Goal: Information Seeking & Learning: Find specific page/section

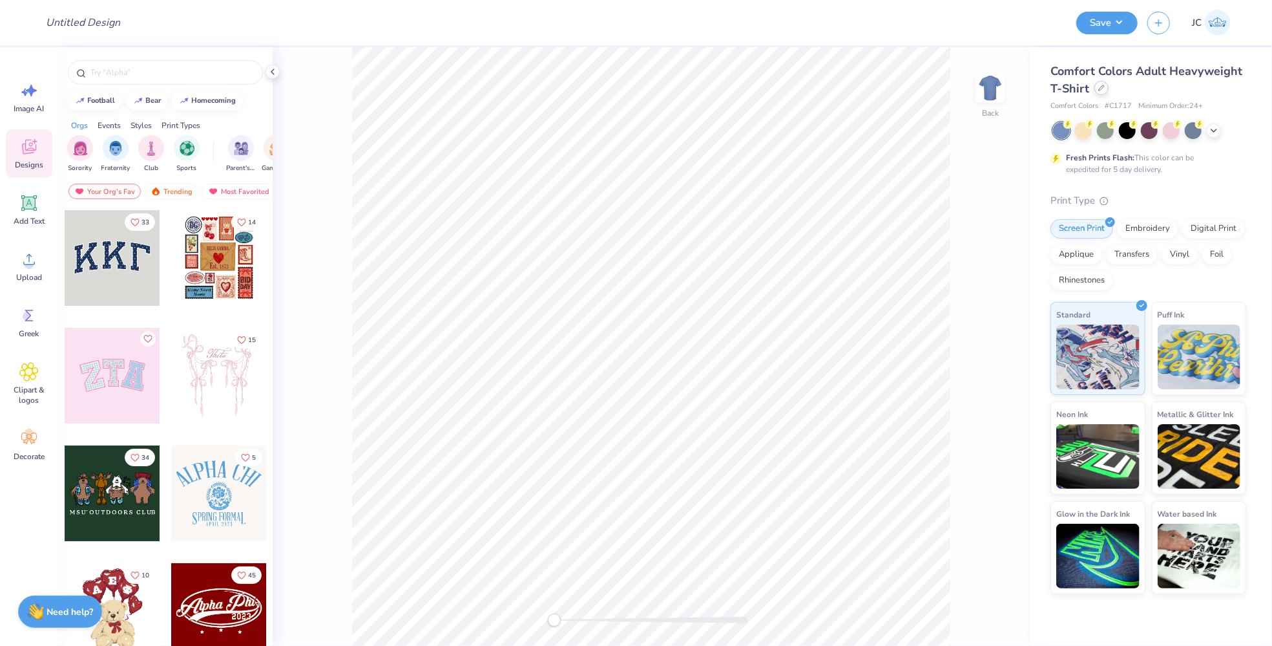
click at [1104, 89] on div at bounding box center [1102, 88] width 14 height 14
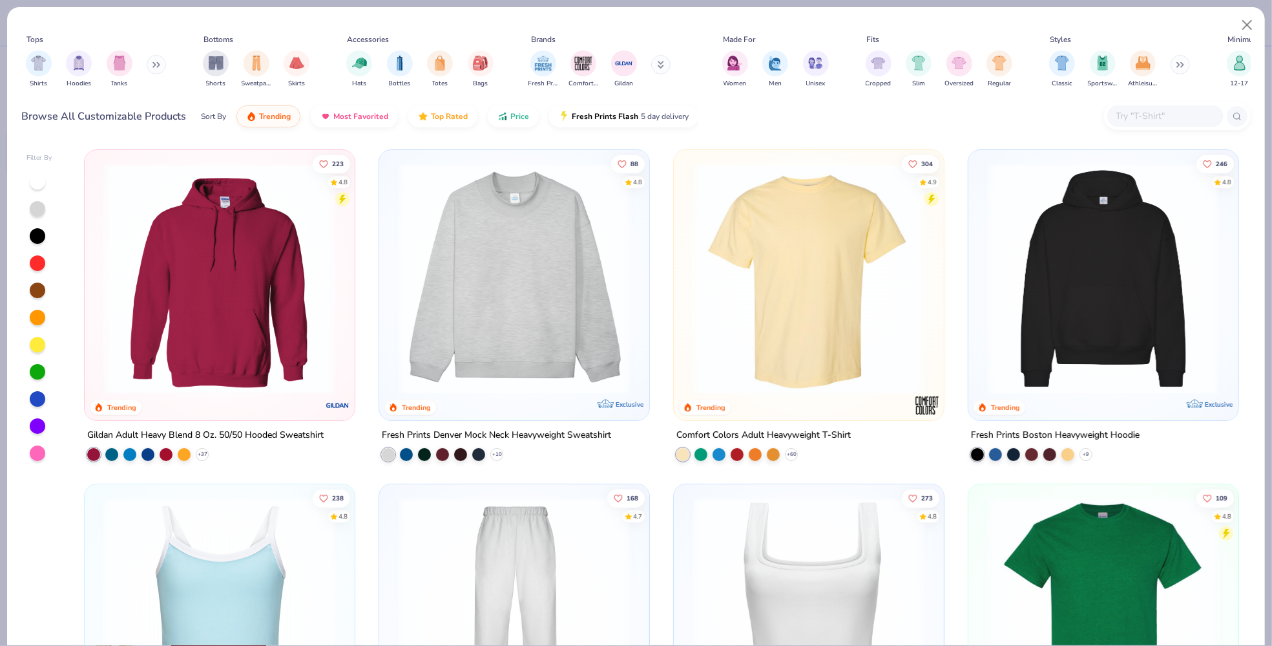
click at [1151, 109] on input "text" at bounding box center [1165, 116] width 100 height 15
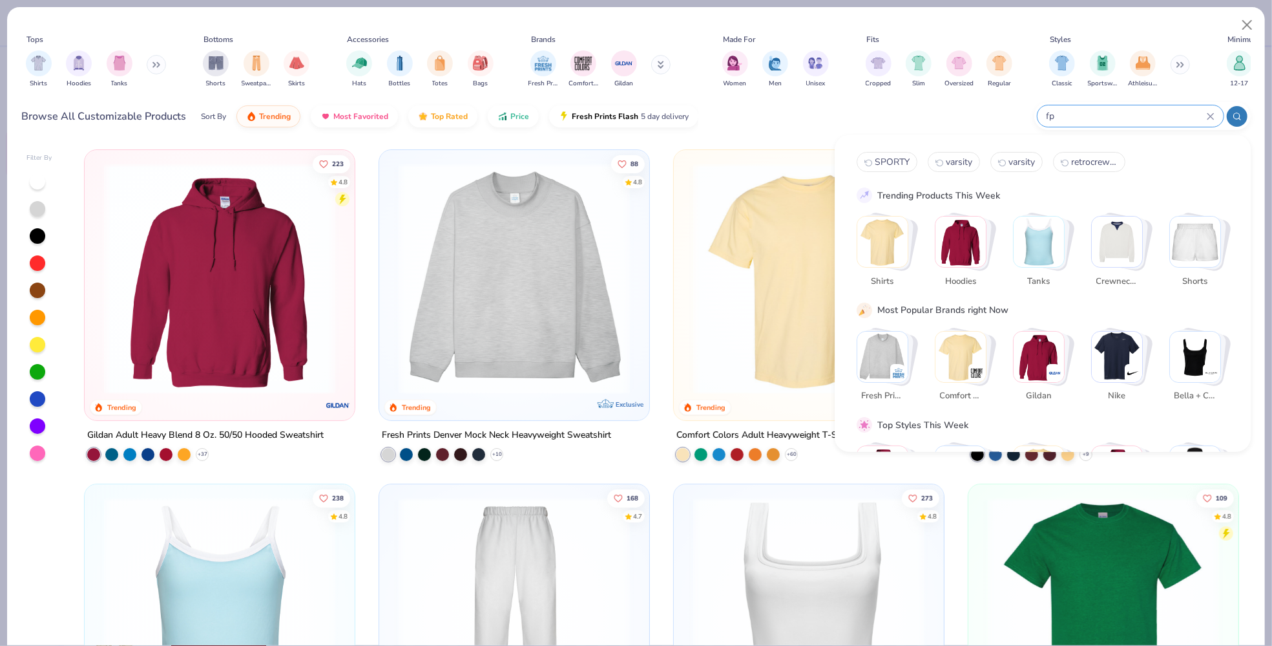
type input "f"
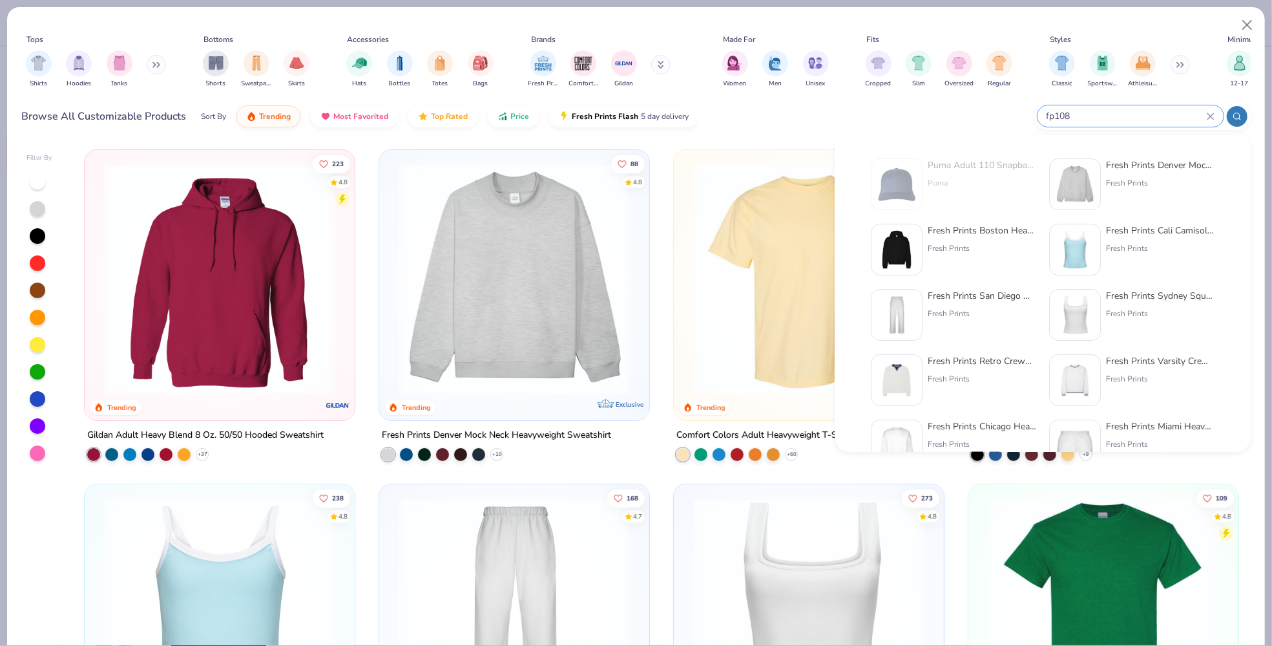
type input "fp108"
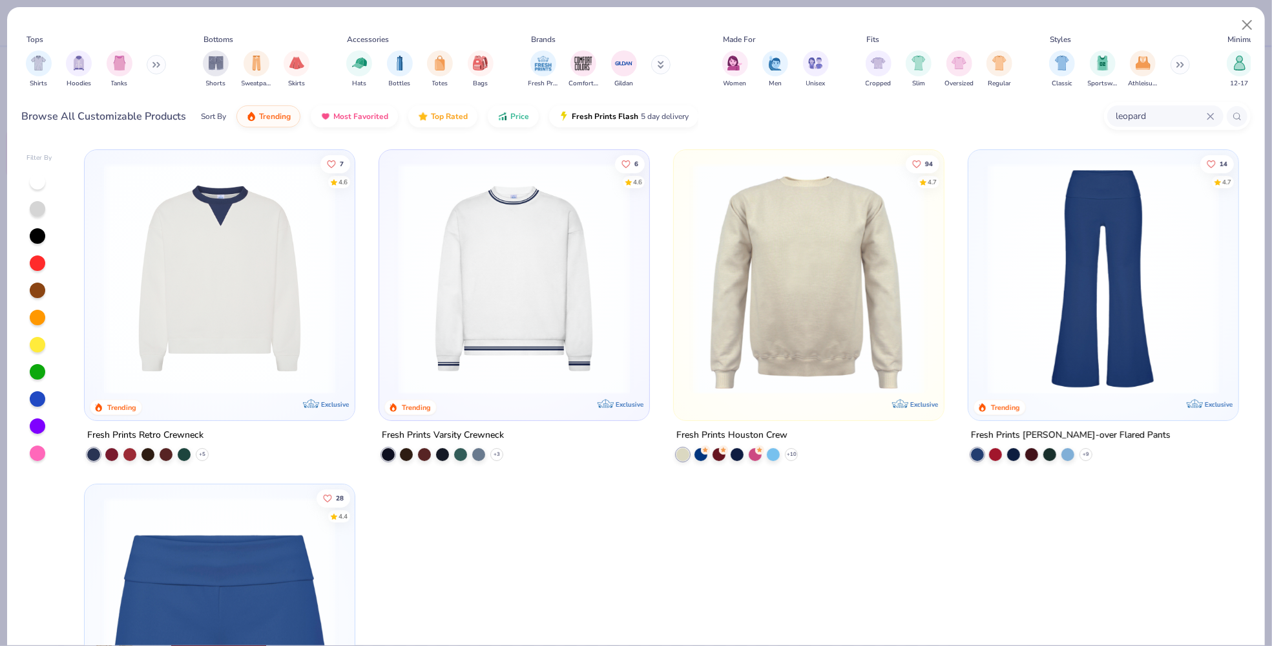
type input "leopard"
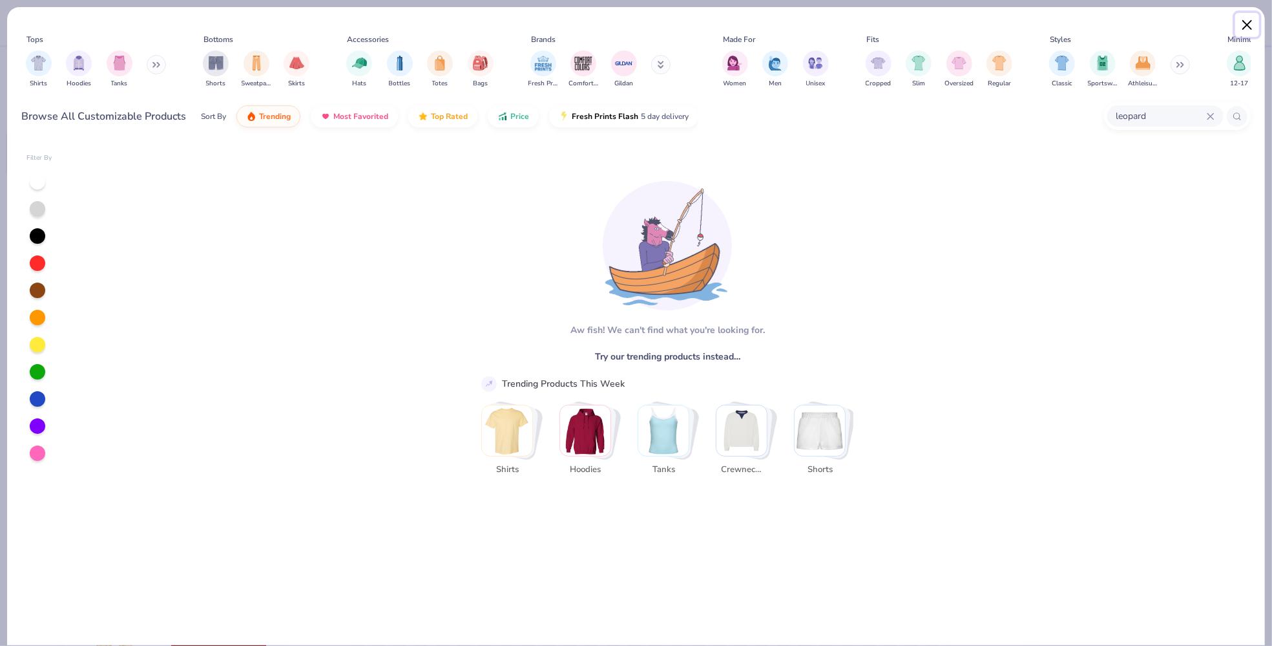
click at [1257, 23] on button "Close" at bounding box center [1247, 25] width 25 height 25
